Goal: Task Accomplishment & Management: Manage account settings

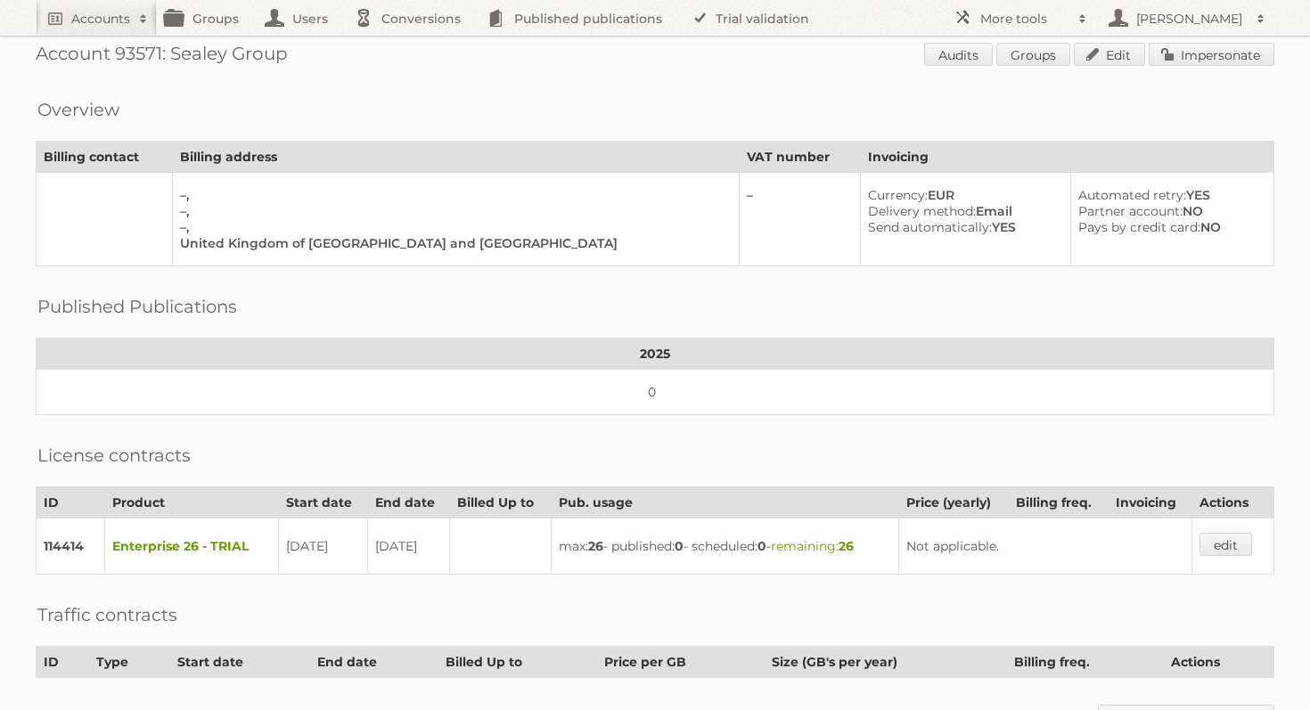
scroll to position [22, 0]
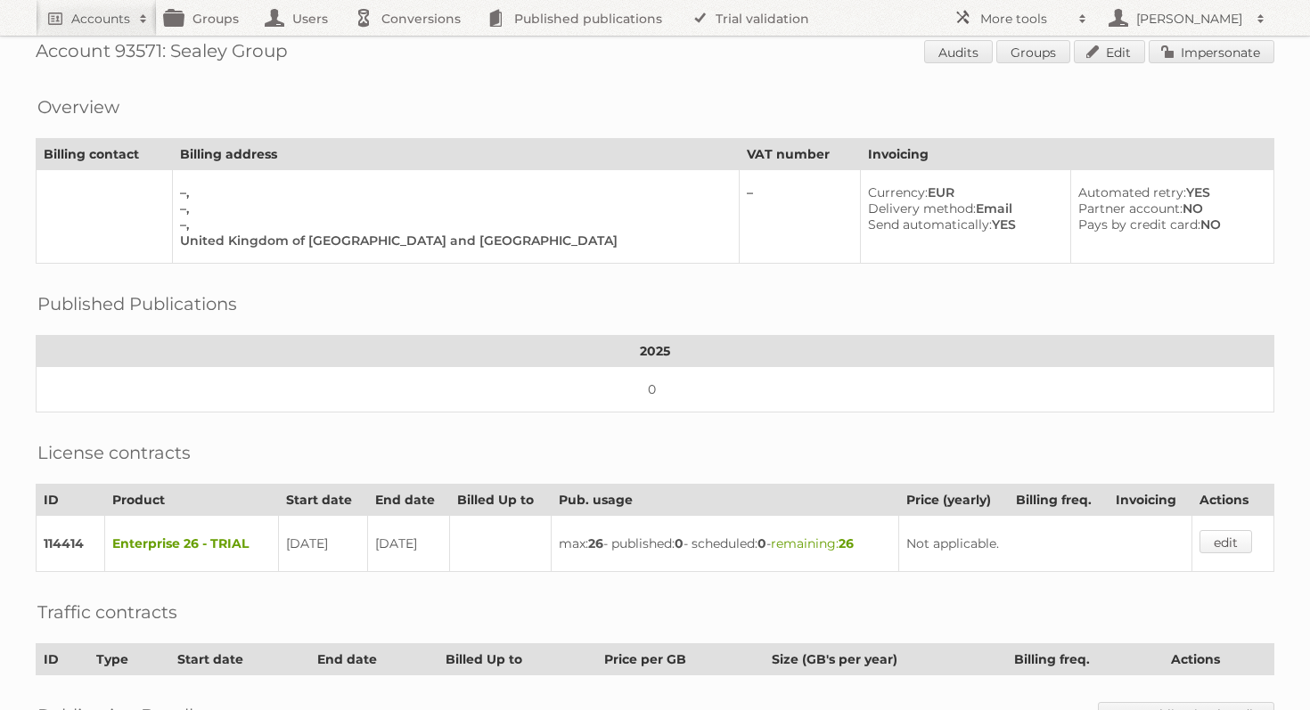
click at [1218, 536] on link "edit" at bounding box center [1225, 541] width 53 height 23
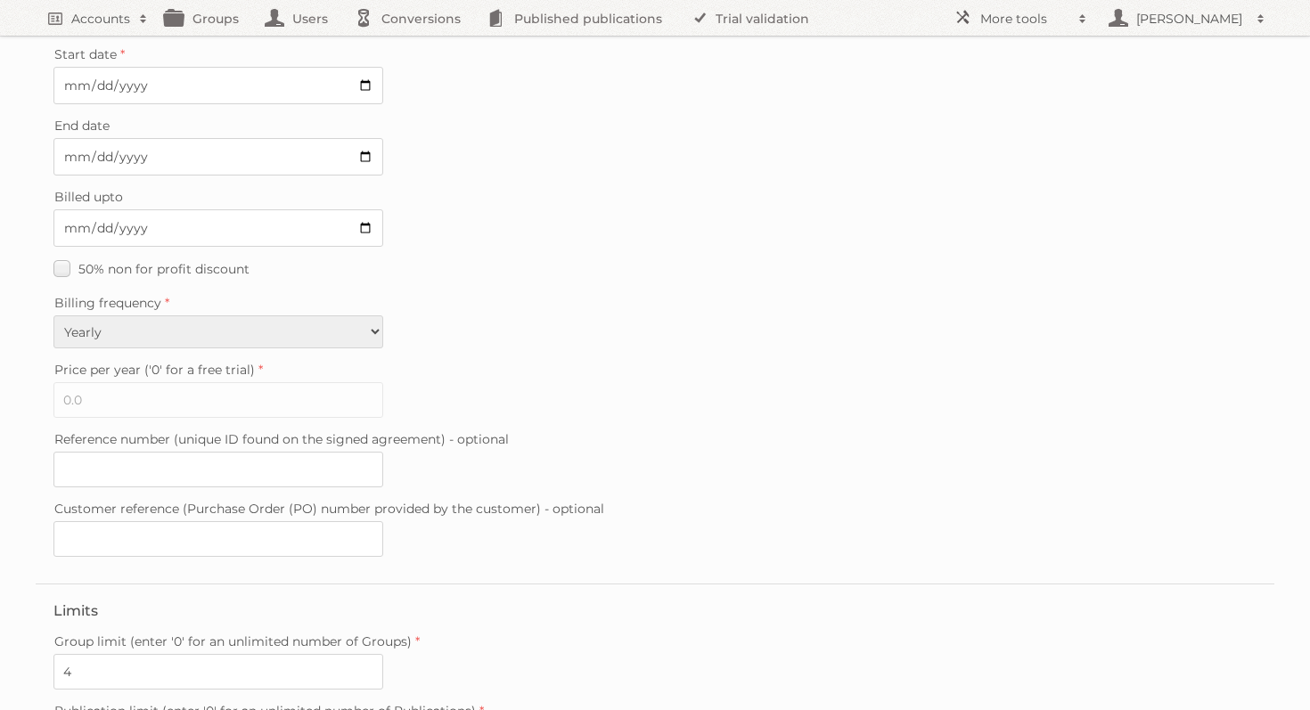
scroll to position [463, 0]
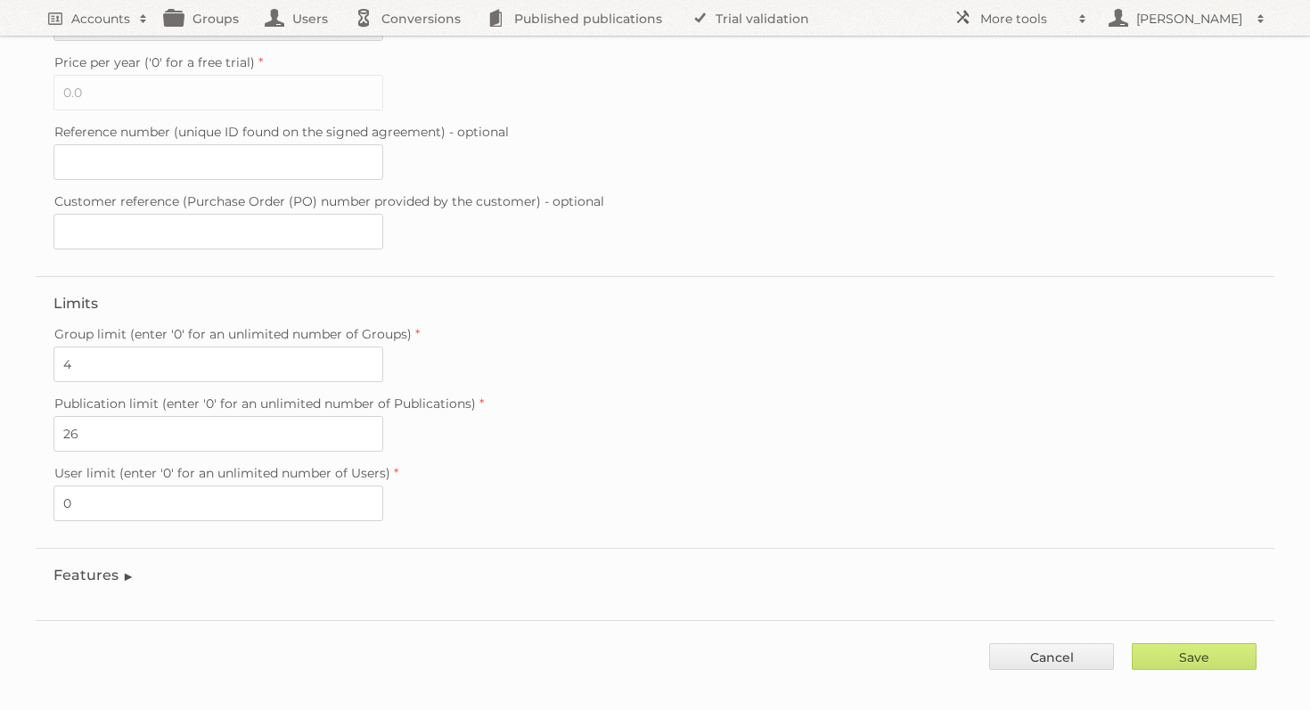
click at [118, 567] on legend "Features" at bounding box center [93, 575] width 81 height 17
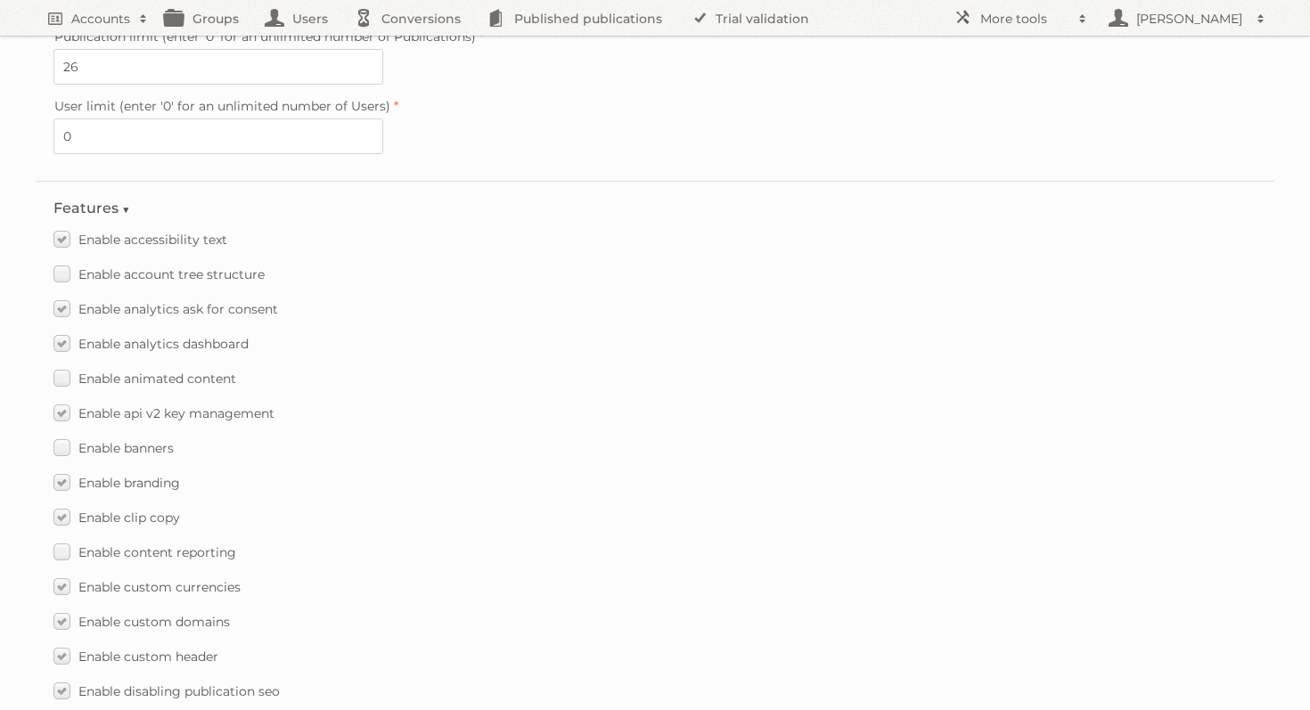
scroll to position [833, 0]
click at [216, 368] on span "Enable animated content" at bounding box center [157, 376] width 158 height 16
click at [0, 0] on input "Enable animated content" at bounding box center [0, 0] width 0 height 0
click at [136, 437] on span "Enable banners" at bounding box center [125, 445] width 95 height 16
click at [0, 0] on input "Enable banners" at bounding box center [0, 0] width 0 height 0
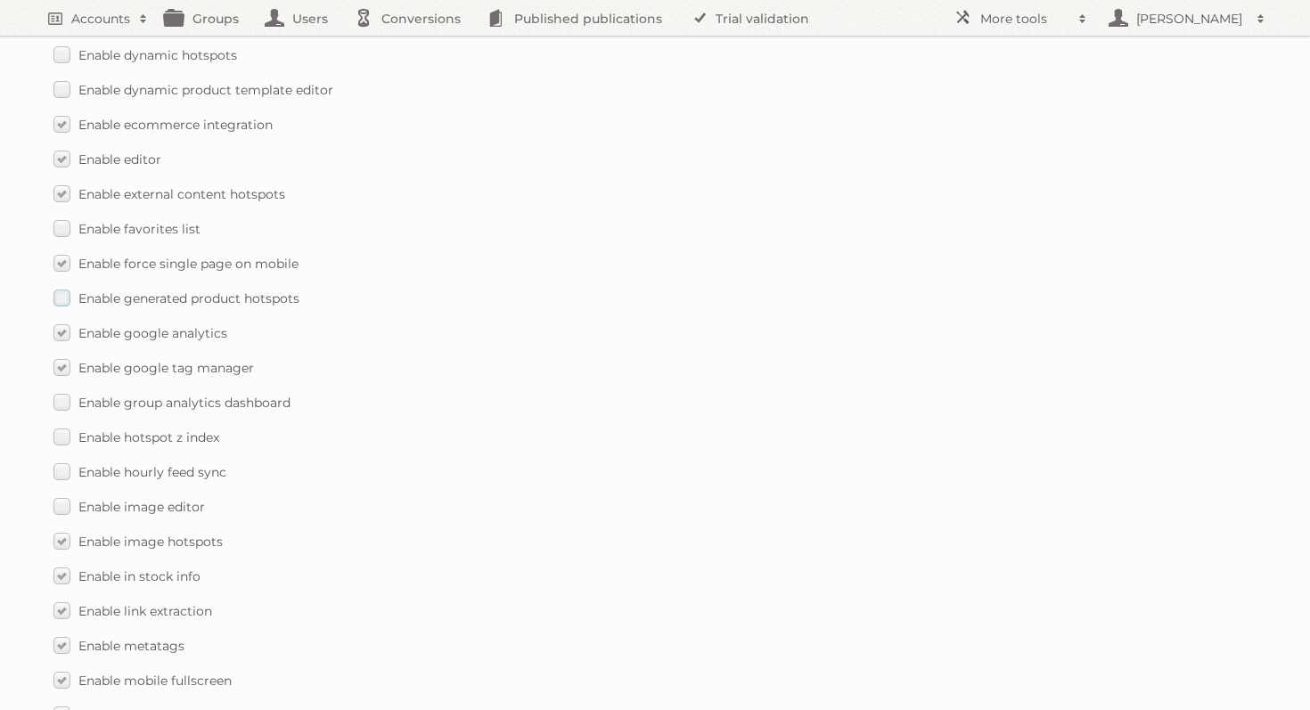
scroll to position [1585, 0]
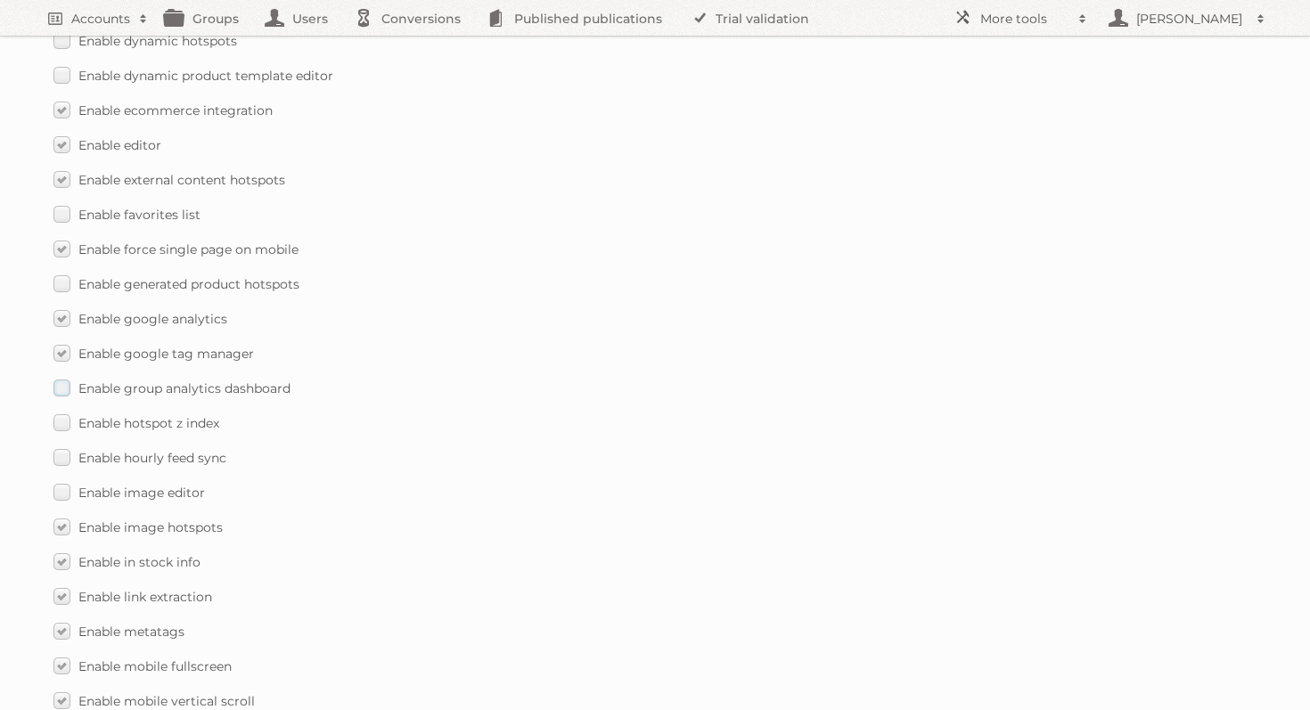
click at [252, 380] on span "Enable group analytics dashboard" at bounding box center [184, 388] width 212 height 16
click at [0, 0] on input "Enable group analytics dashboard" at bounding box center [0, 0] width 0 height 0
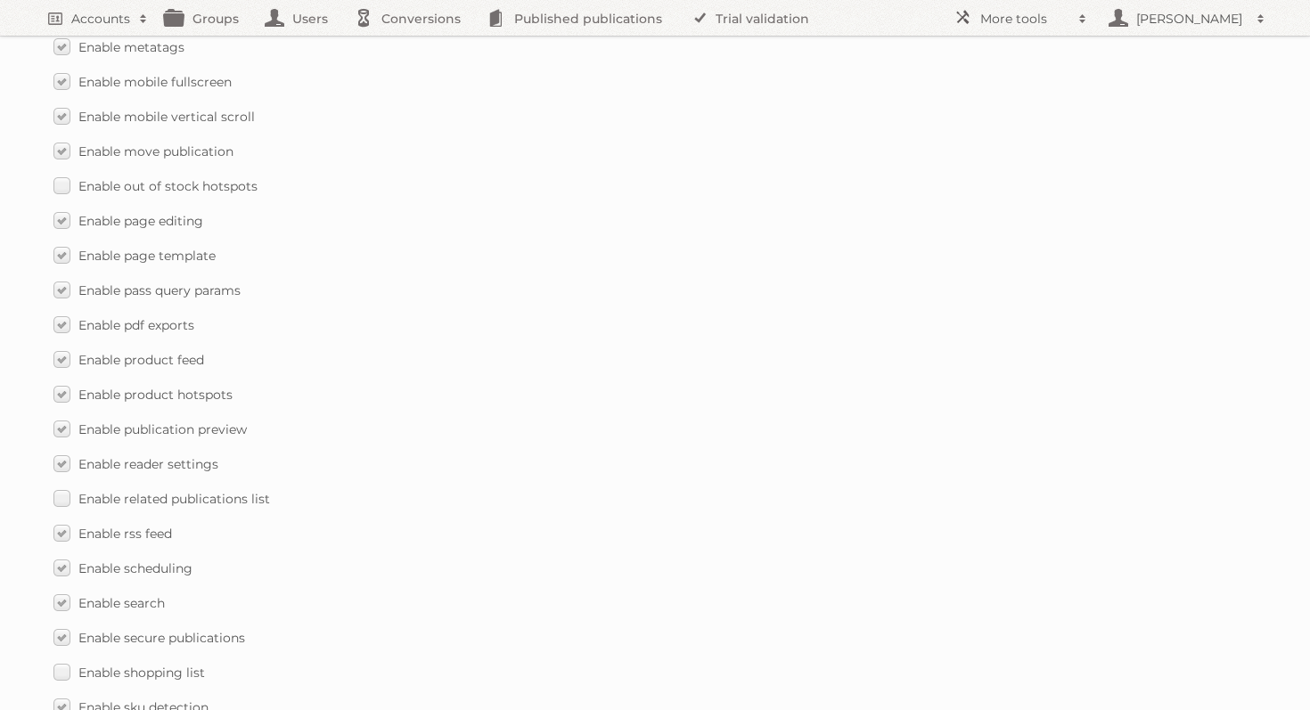
scroll to position [2179, 0]
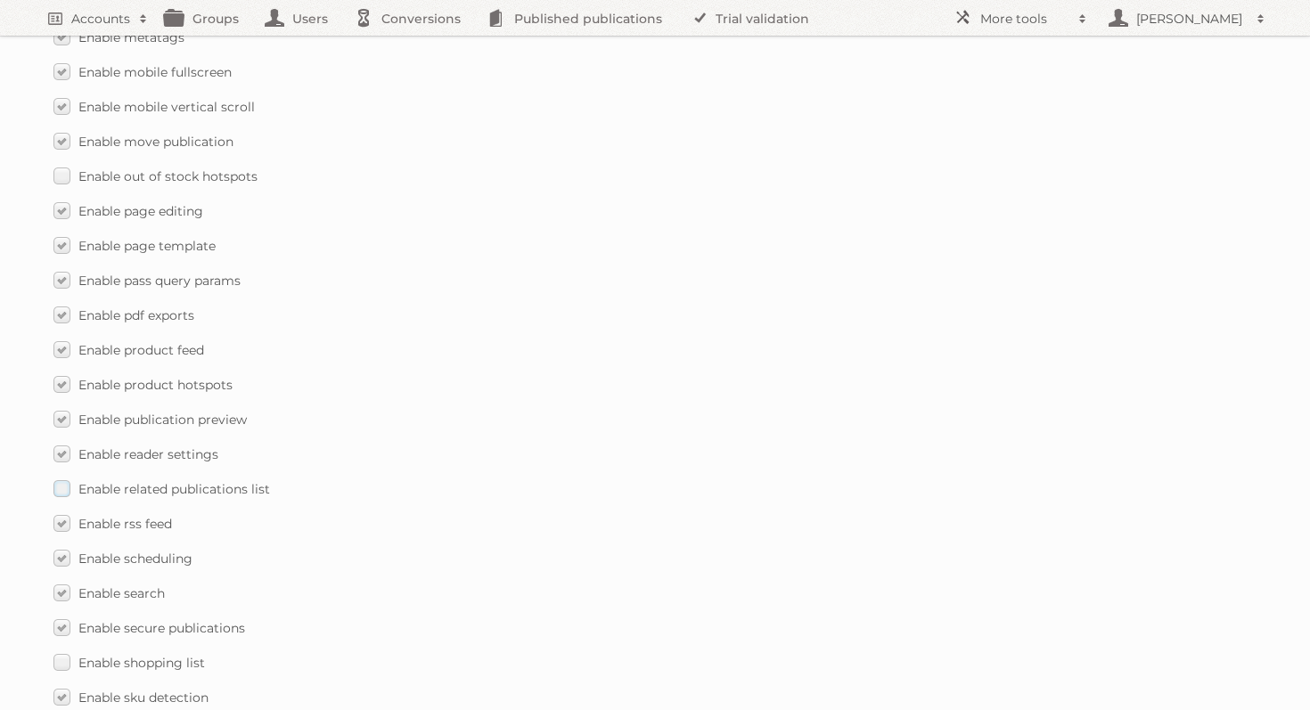
click at [251, 481] on span "Enable related publications list" at bounding box center [174, 489] width 192 height 16
click at [0, 0] on input "Enable related publications list" at bounding box center [0, 0] width 0 height 0
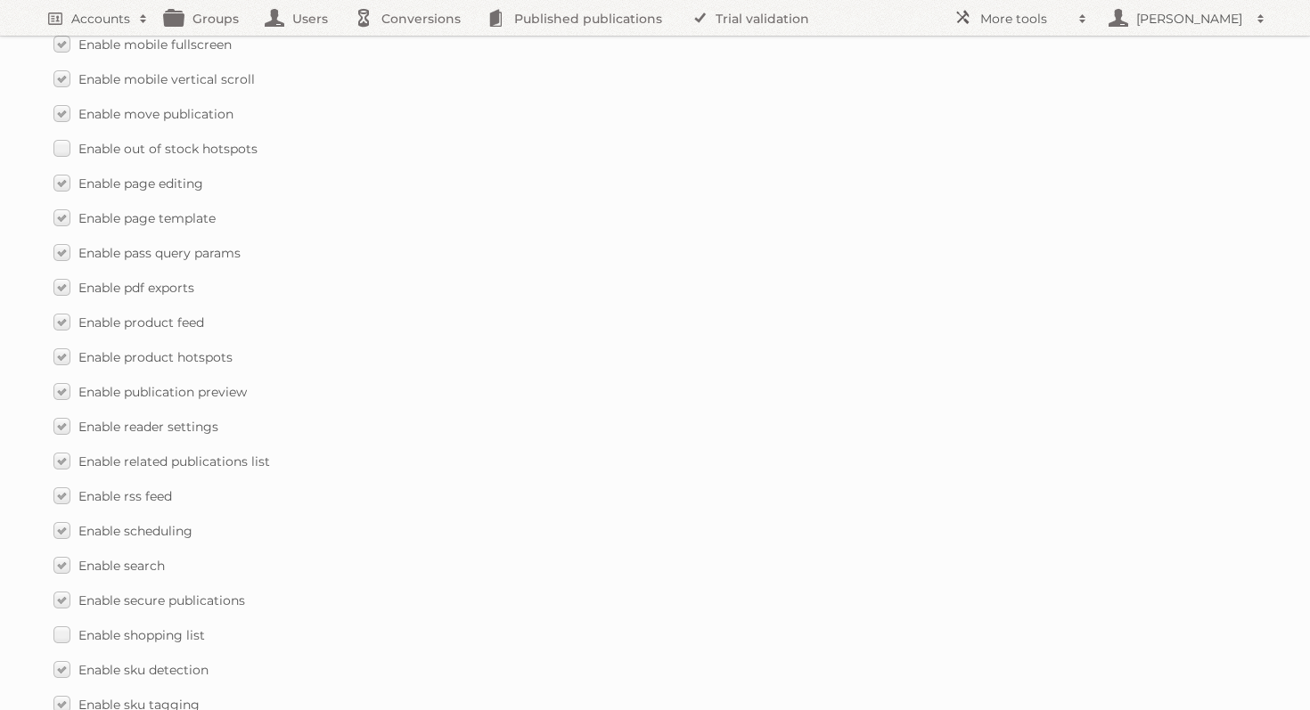
scroll to position [2197, 0]
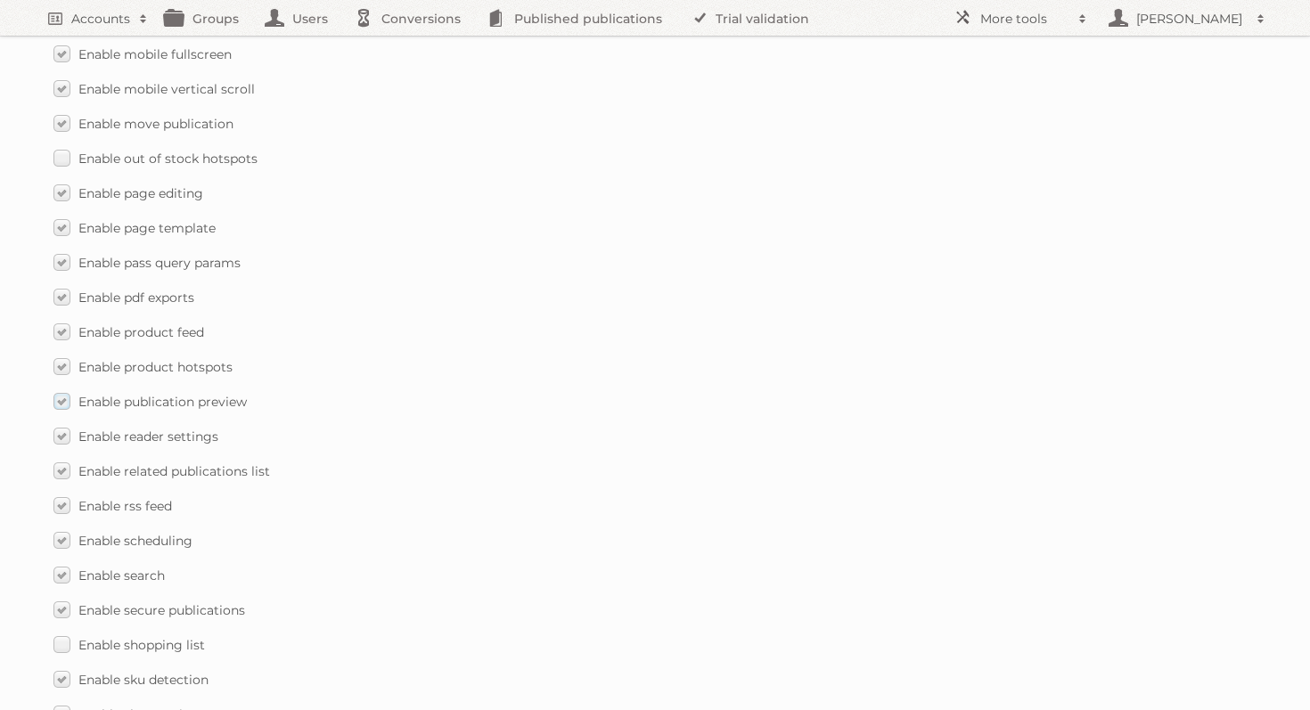
click at [220, 394] on span "Enable publication preview" at bounding box center [162, 402] width 168 height 16
click at [0, 0] on input "Enable publication preview" at bounding box center [0, 0] width 0 height 0
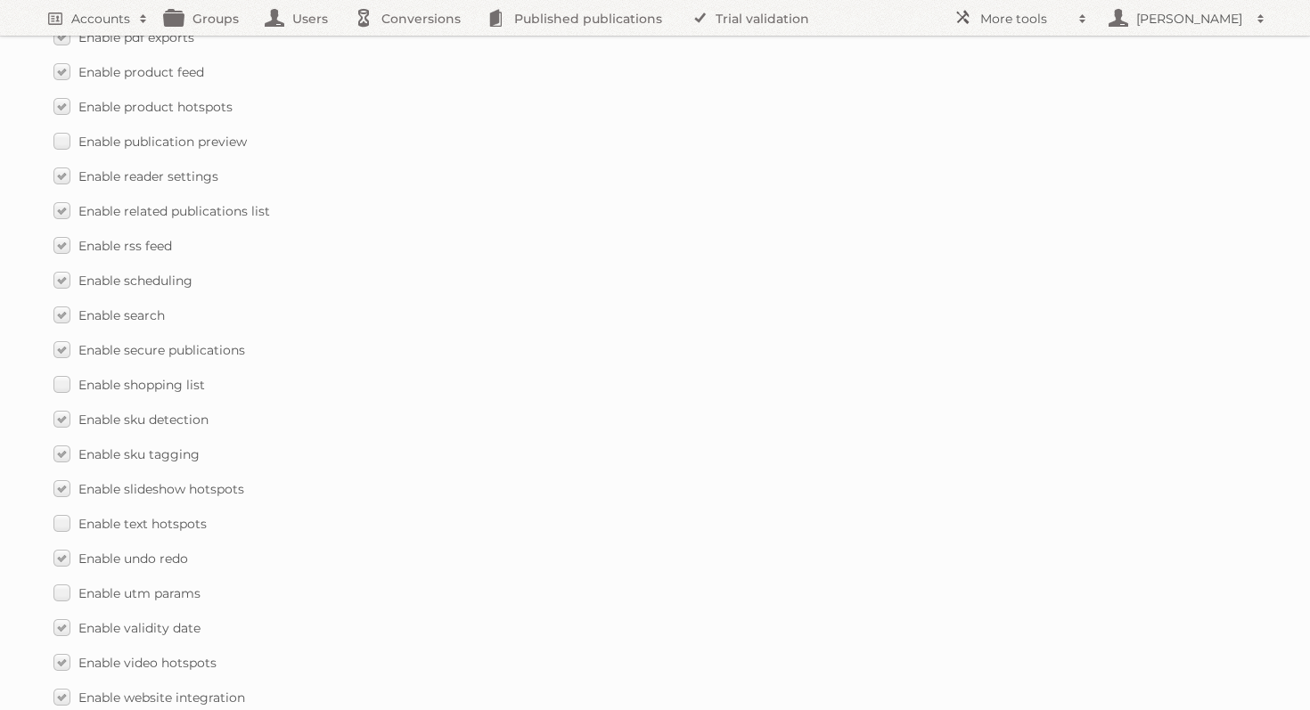
scroll to position [2583, 0]
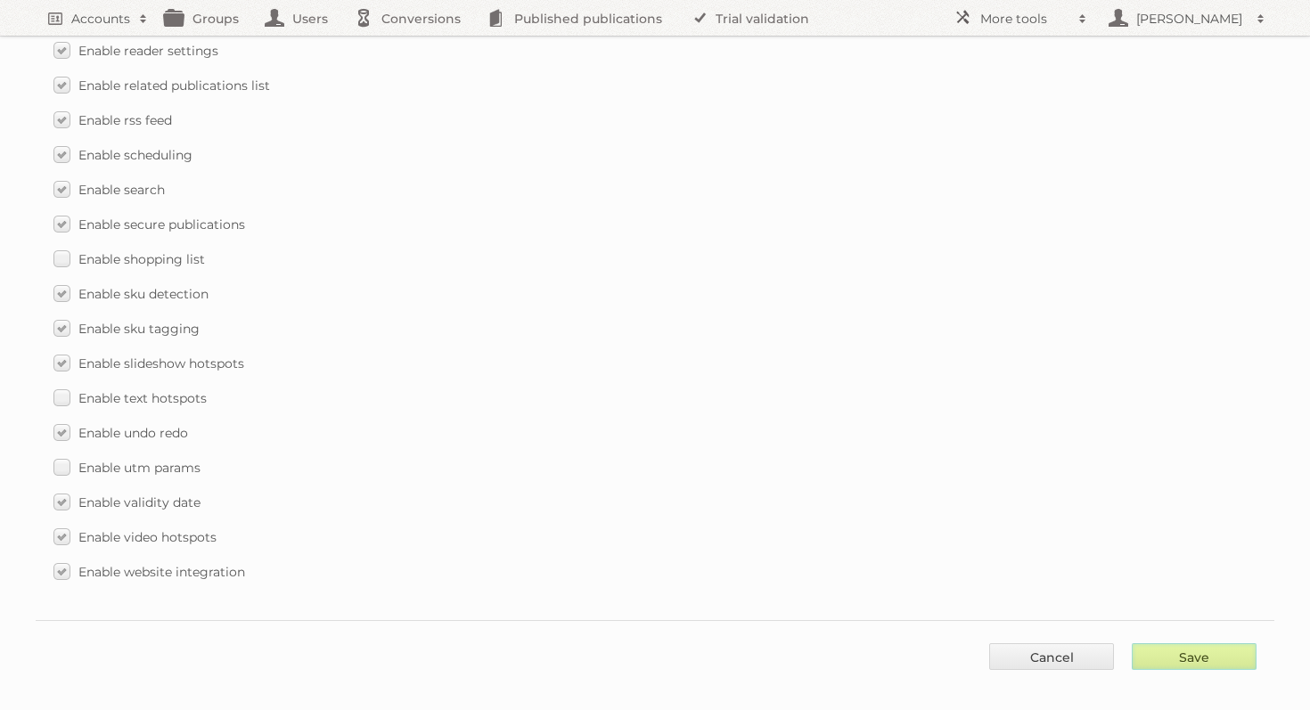
click at [1187, 649] on input "Save" at bounding box center [1193, 656] width 125 height 27
type input "..."
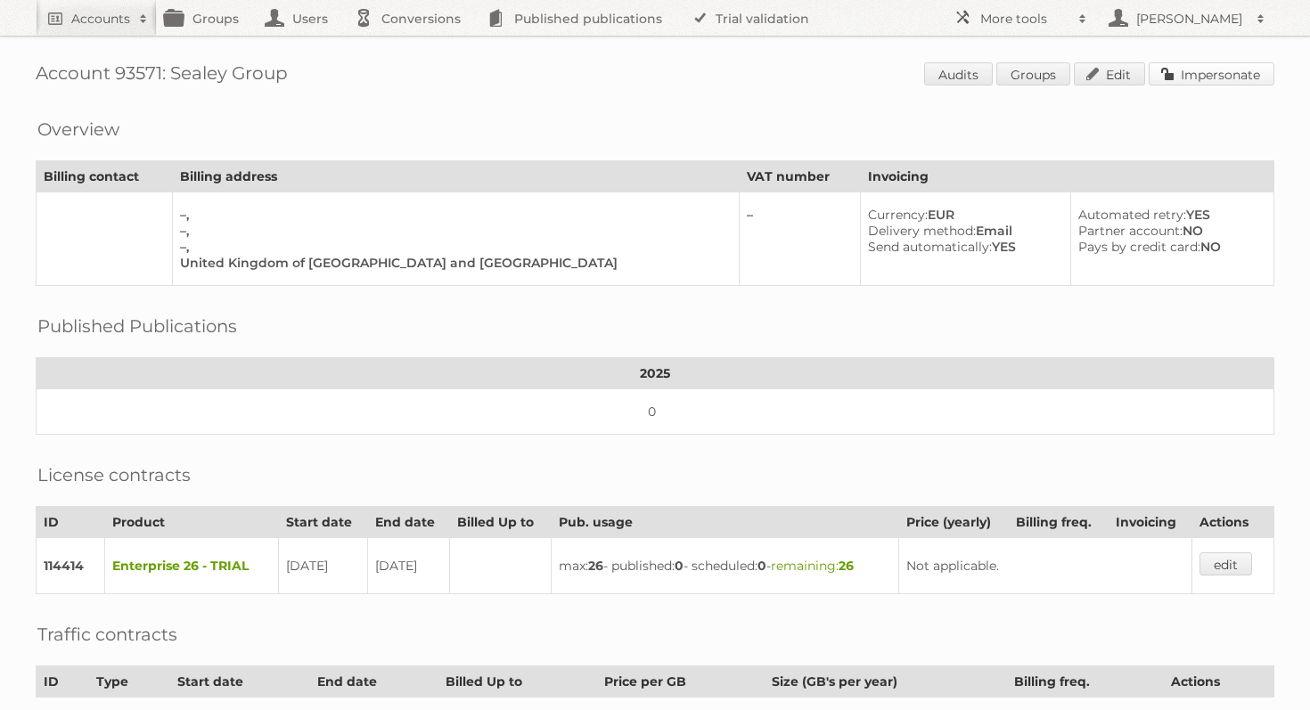
click at [1208, 62] on link "Impersonate" at bounding box center [1211, 73] width 126 height 23
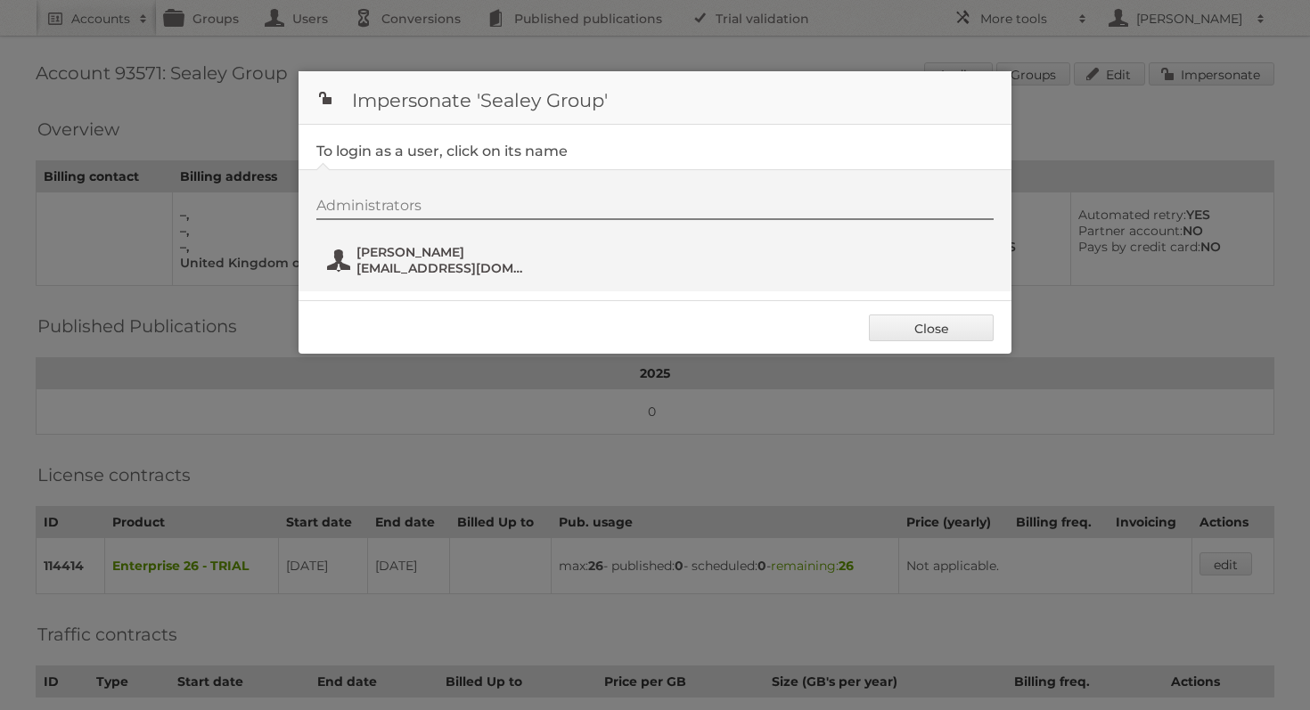
click at [448, 264] on span "martech@sealey.co.uk" at bounding box center [442, 268] width 173 height 16
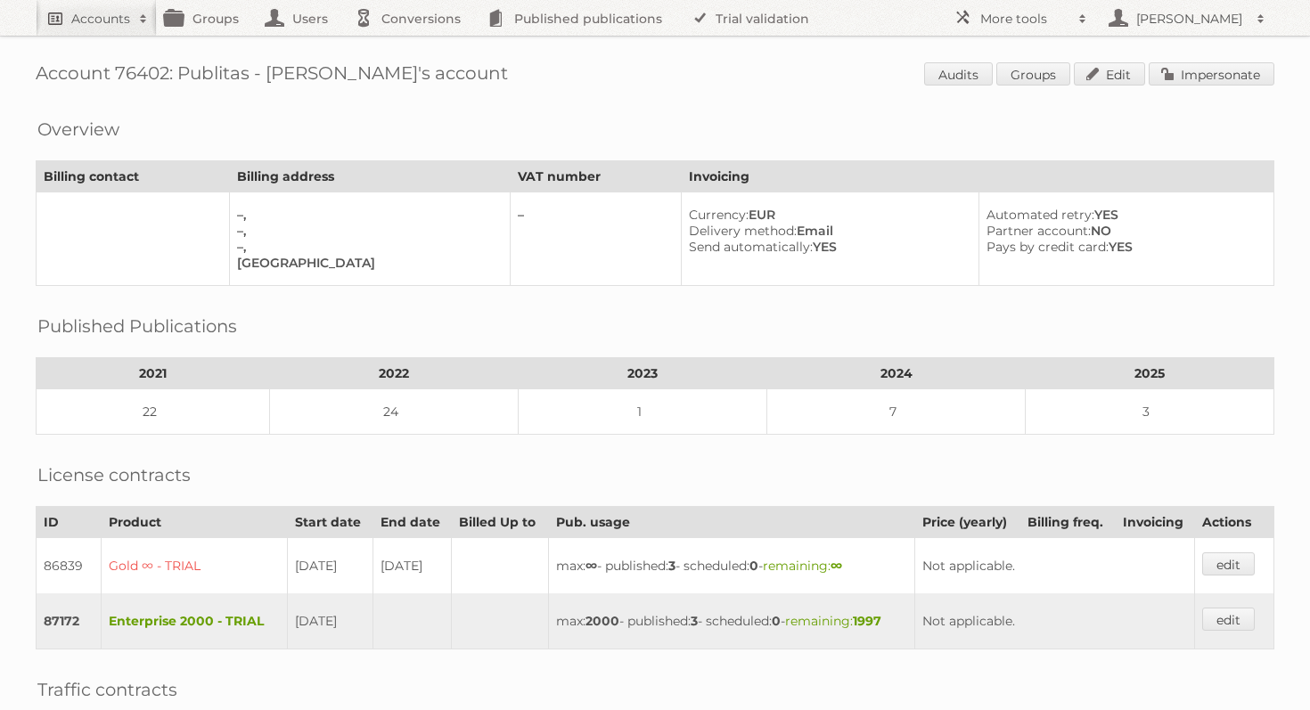
click at [125, 29] on link "Accounts" at bounding box center [96, 18] width 121 height 36
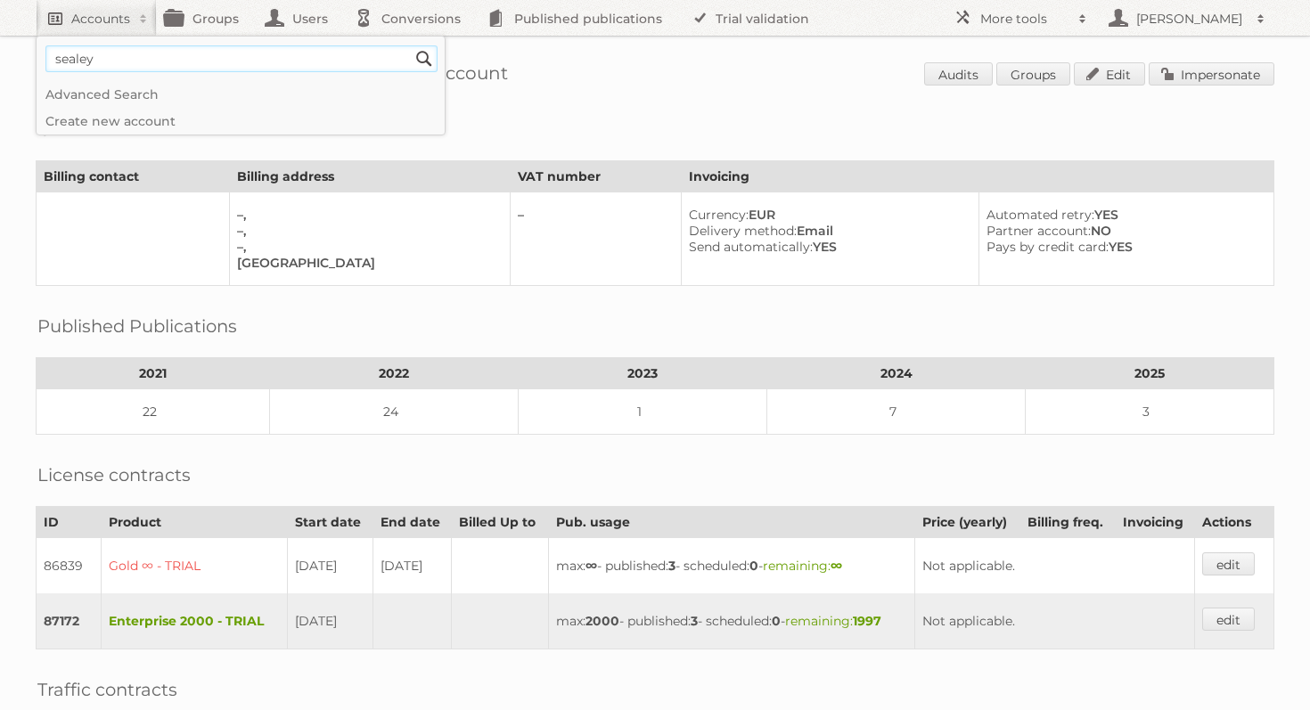
type input"] "sealey"
click at [411, 45] on input "Search" at bounding box center [424, 58] width 27 height 27
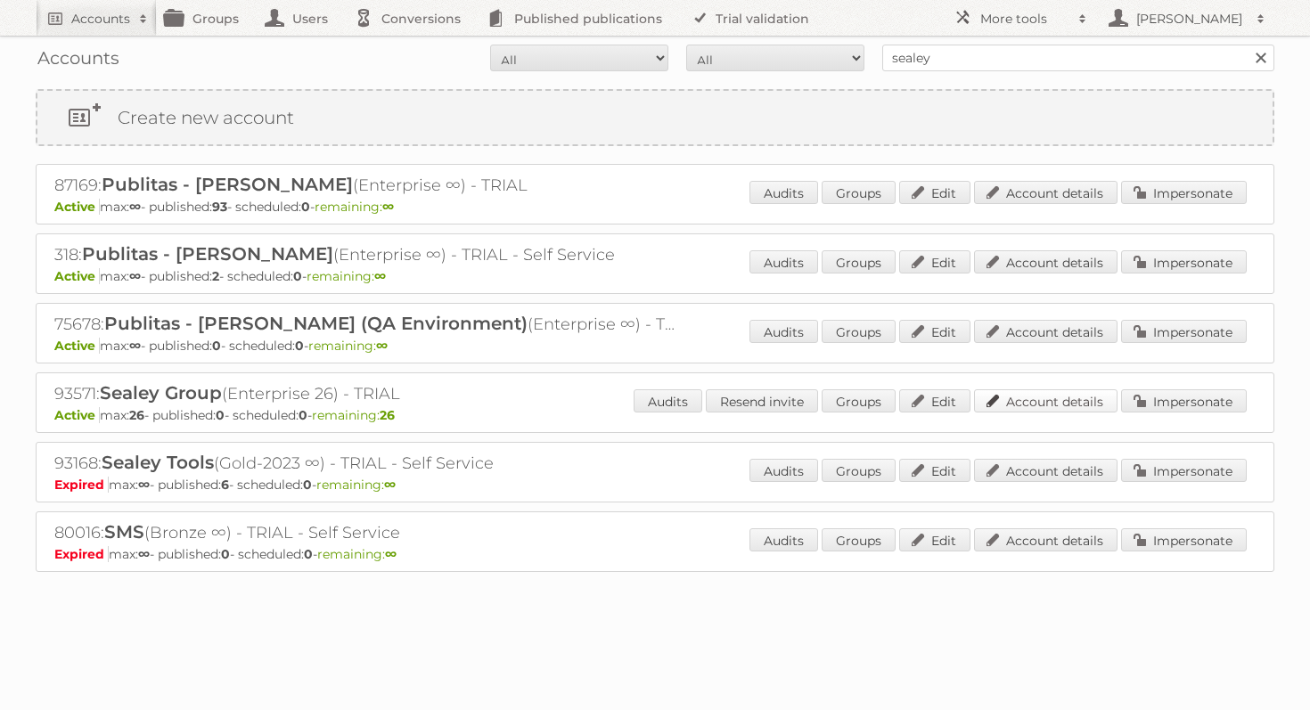
click at [1036, 396] on link "Account details" at bounding box center [1045, 400] width 143 height 23
